Goal: Ask a question

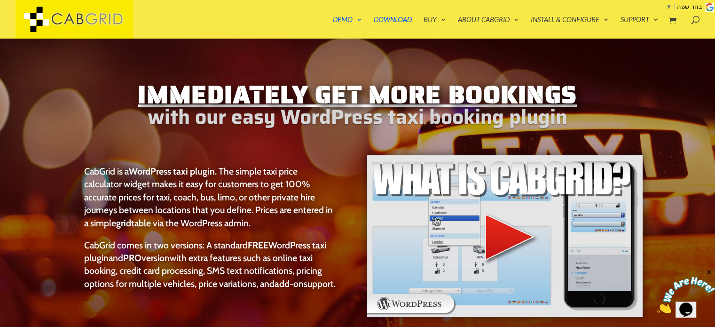
click at [505, 233] on img at bounding box center [504, 236] width 277 height 164
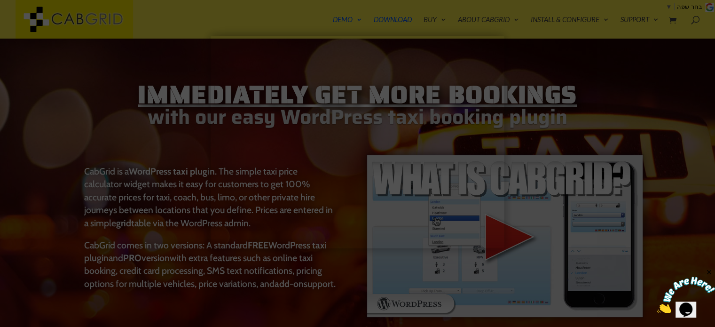
click at [346, 278] on div at bounding box center [357, 163] width 715 height 327
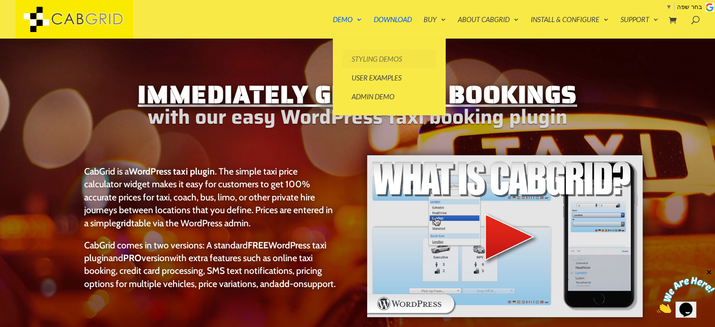
click at [367, 60] on link "Styling Demos" at bounding box center [389, 58] width 94 height 19
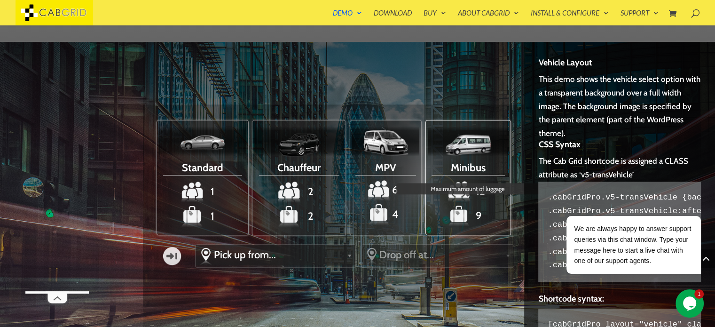
scroll to position [909, 0]
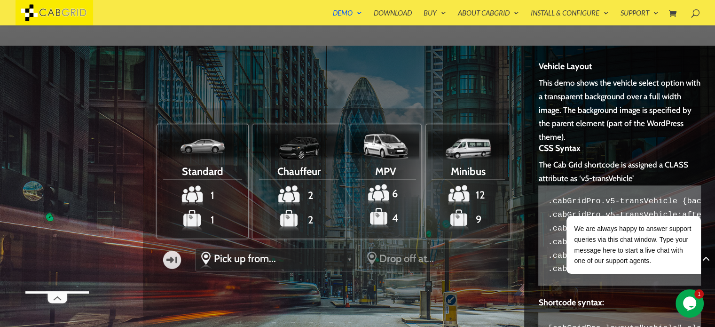
click at [689, 302] on icon "$i18n('chat', 'chat_widget')" at bounding box center [689, 303] width 13 height 14
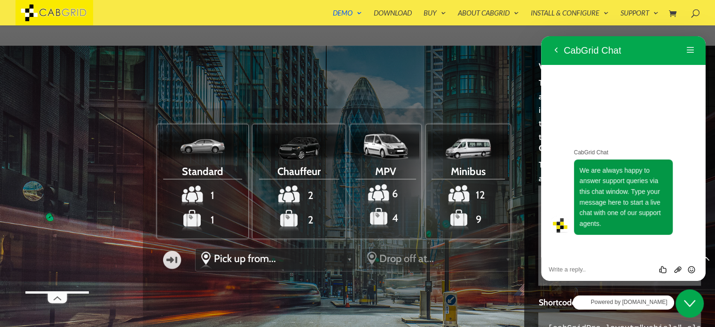
click at [541, 36] on textarea at bounding box center [541, 36] width 0 height 0
type textarea "is it in hebrew?"
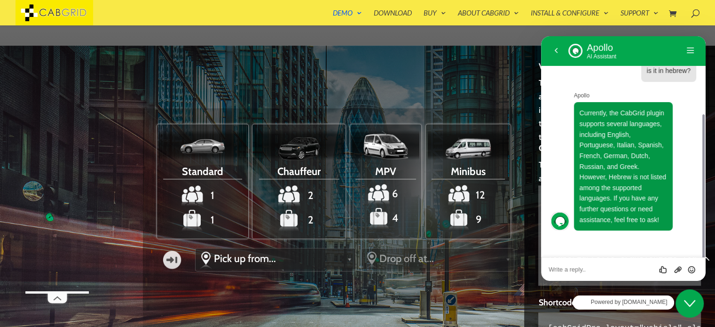
scroll to position [90, 0]
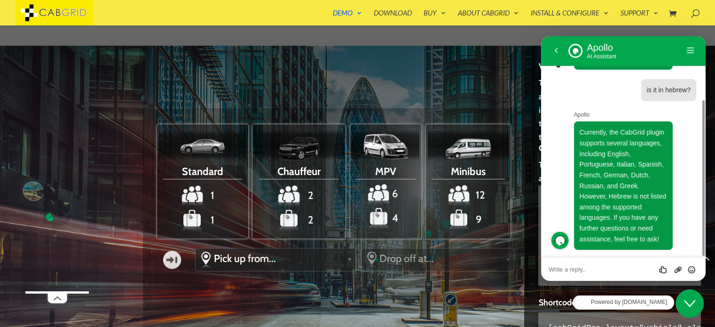
click at [503, 269] on link "Drop off at..." at bounding box center [438, 258] width 152 height 21
